Goal: Participate in discussion: Engage in conversation with other users on a specific topic

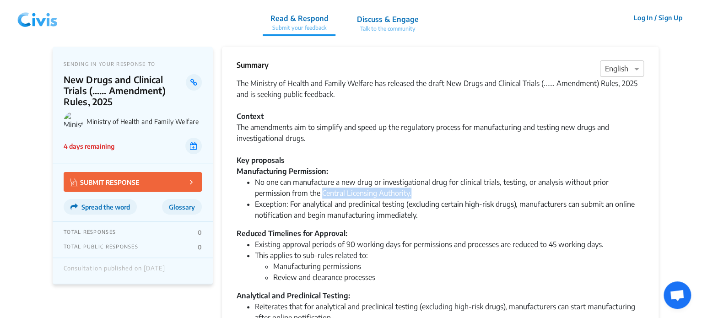
click at [35, 15] on img at bounding box center [38, 17] width 48 height 27
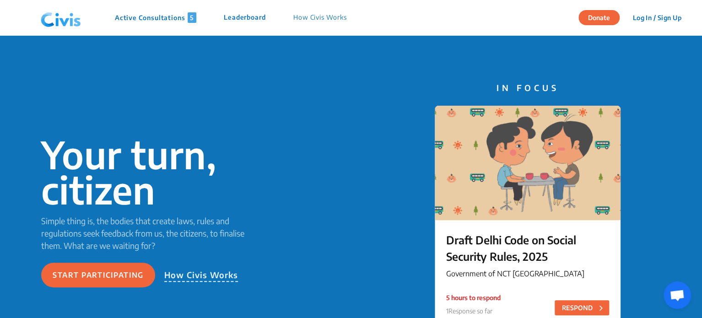
click at [150, 12] on p "Active Consultations 5" at bounding box center [155, 17] width 81 height 11
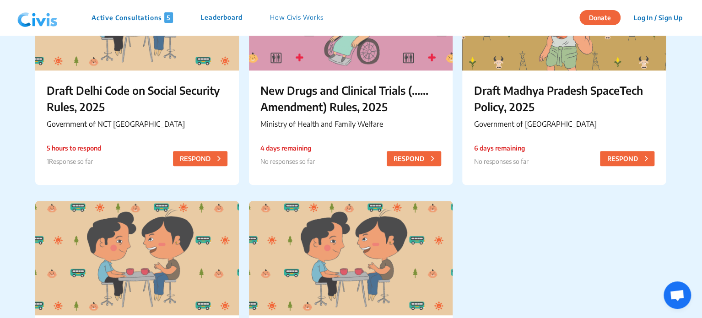
scroll to position [156, 0]
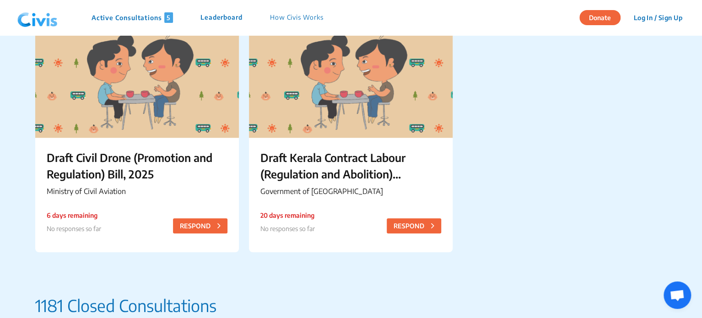
scroll to position [331, 0]
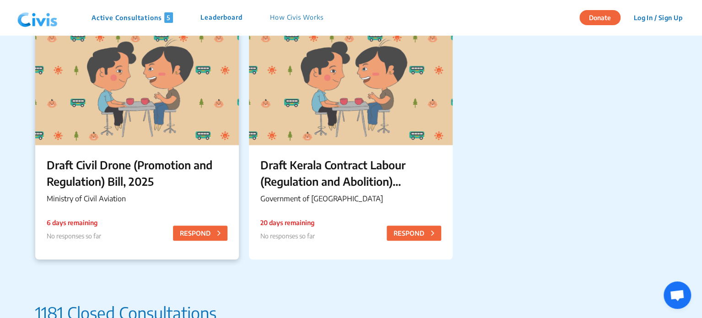
click at [179, 153] on div "Draft Civil Drone (Promotion and Regulation) Bill, 2025 Ministry of Civil Aviat…" at bounding box center [137, 182] width 204 height 74
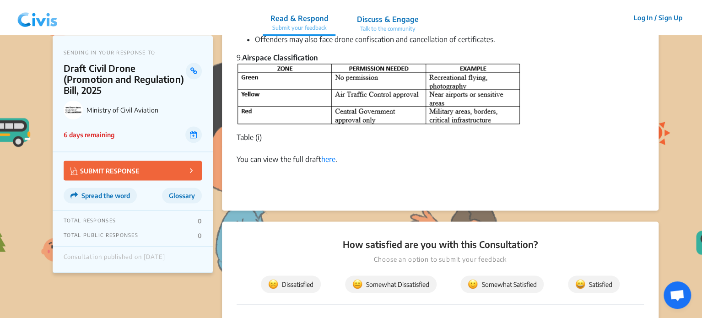
scroll to position [611, 0]
click at [329, 161] on link "here" at bounding box center [328, 159] width 14 height 9
